Goal: Task Accomplishment & Management: Complete application form

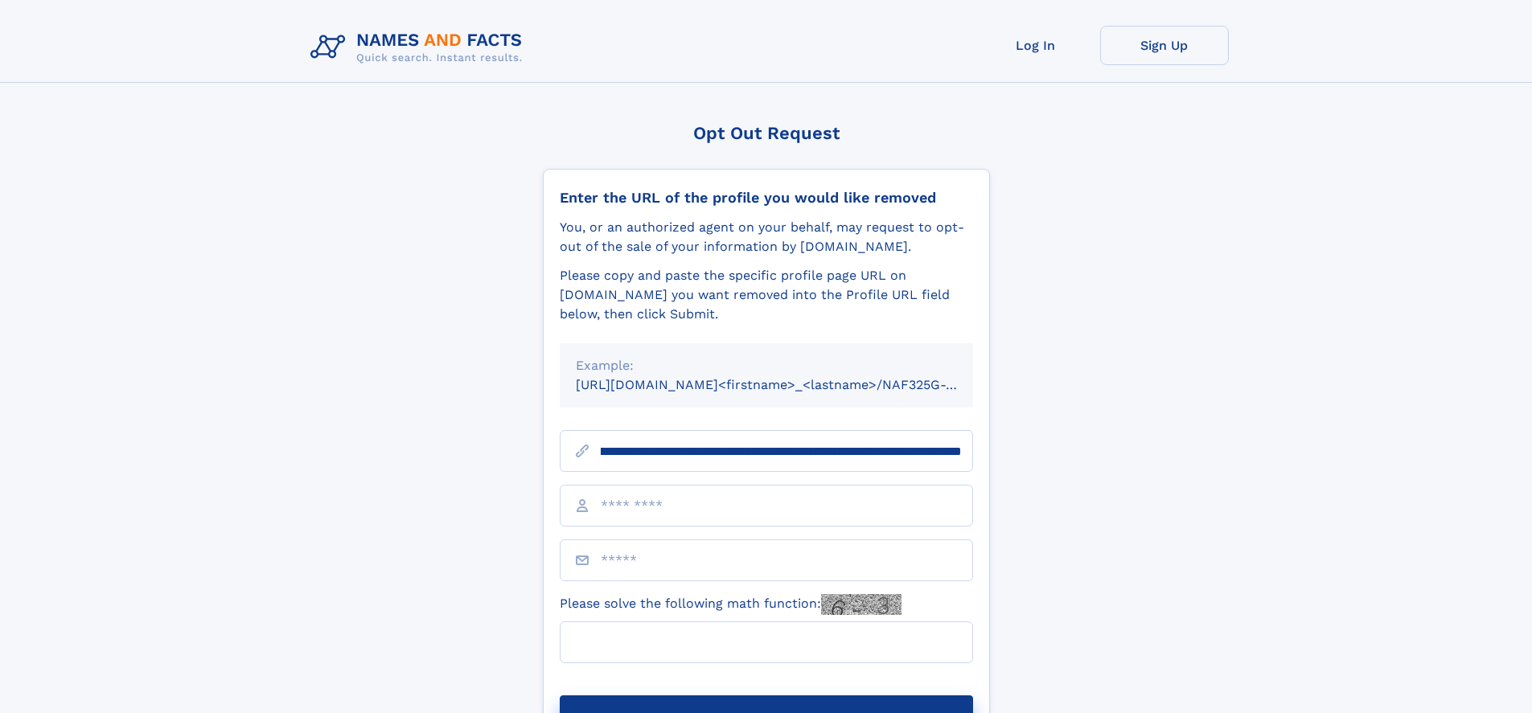
scroll to position [0, 178]
type input "**********"
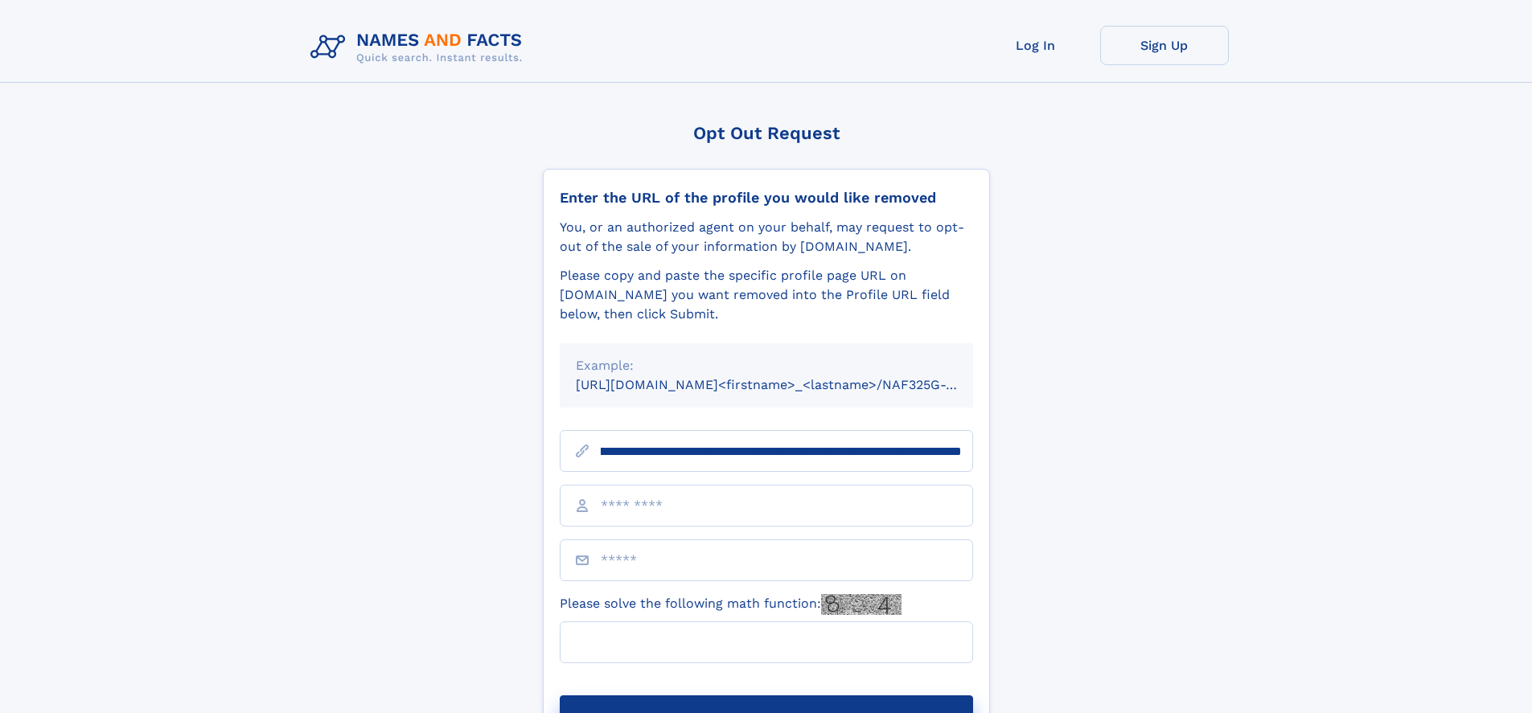
scroll to position [0, 178]
type input "**********"
